Goal: Find specific page/section: Find specific page/section

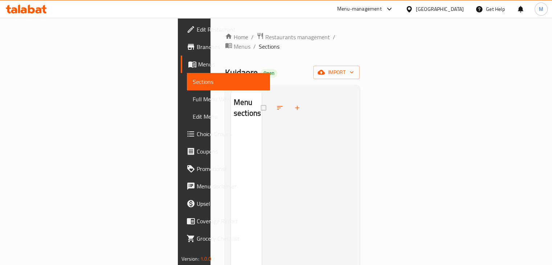
click at [465, 6] on div "[GEOGRAPHIC_DATA]" at bounding box center [435, 8] width 70 height 17
click at [456, 10] on div "[GEOGRAPHIC_DATA]" at bounding box center [440, 9] width 48 height 8
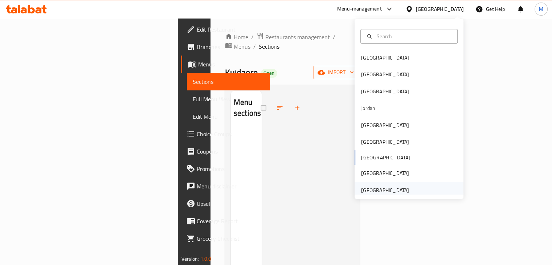
click at [391, 190] on div "[GEOGRAPHIC_DATA]" at bounding box center [385, 190] width 48 height 8
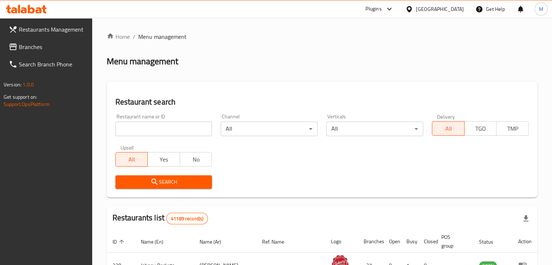
click at [32, 48] on span "Branches" at bounding box center [53, 46] width 68 height 9
